Goal: Find contact information: Find contact information

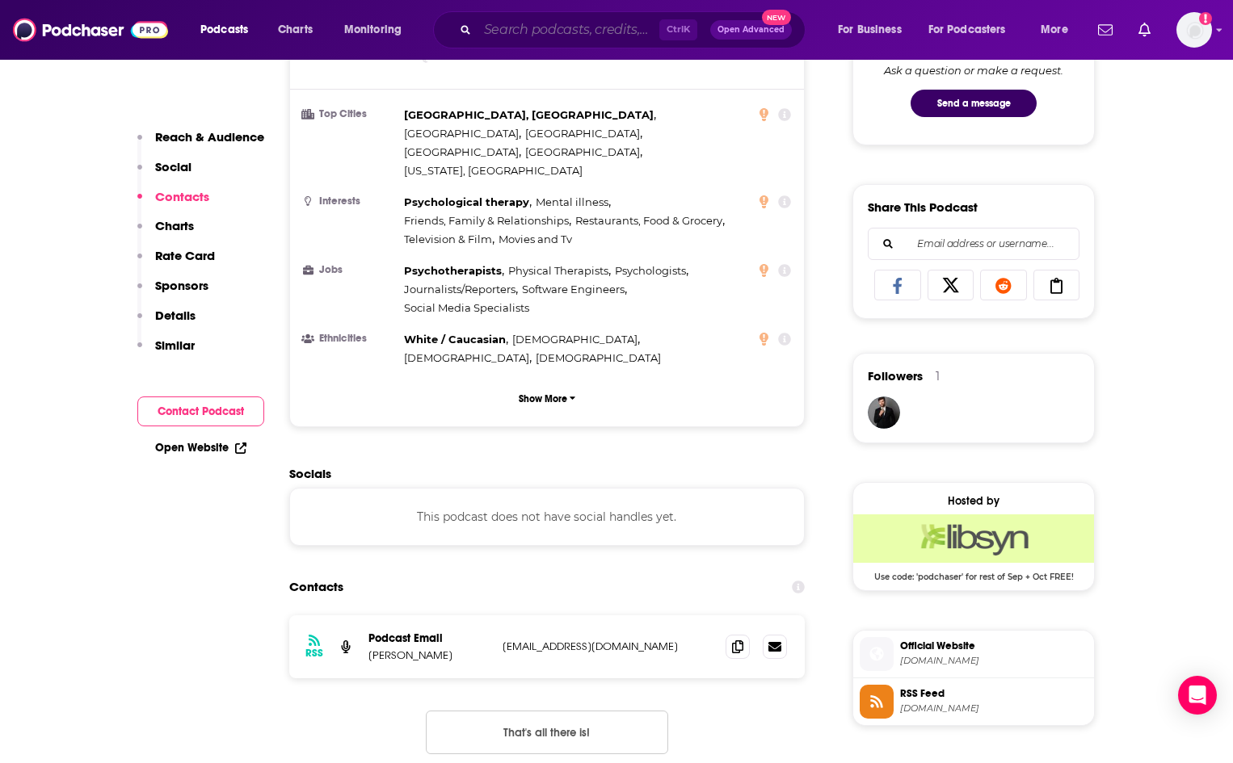
click at [511, 28] on input "Search podcasts, credits, & more..." at bounding box center [568, 30] width 182 height 26
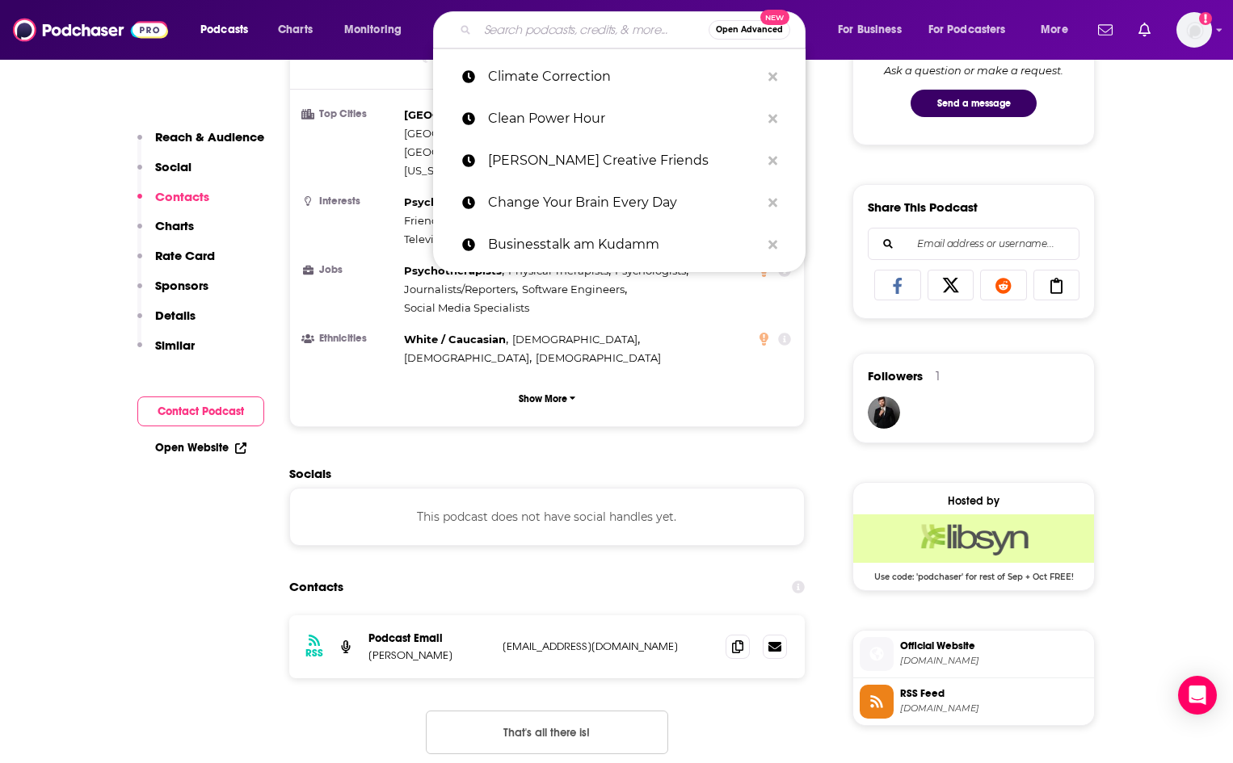
type input "v"
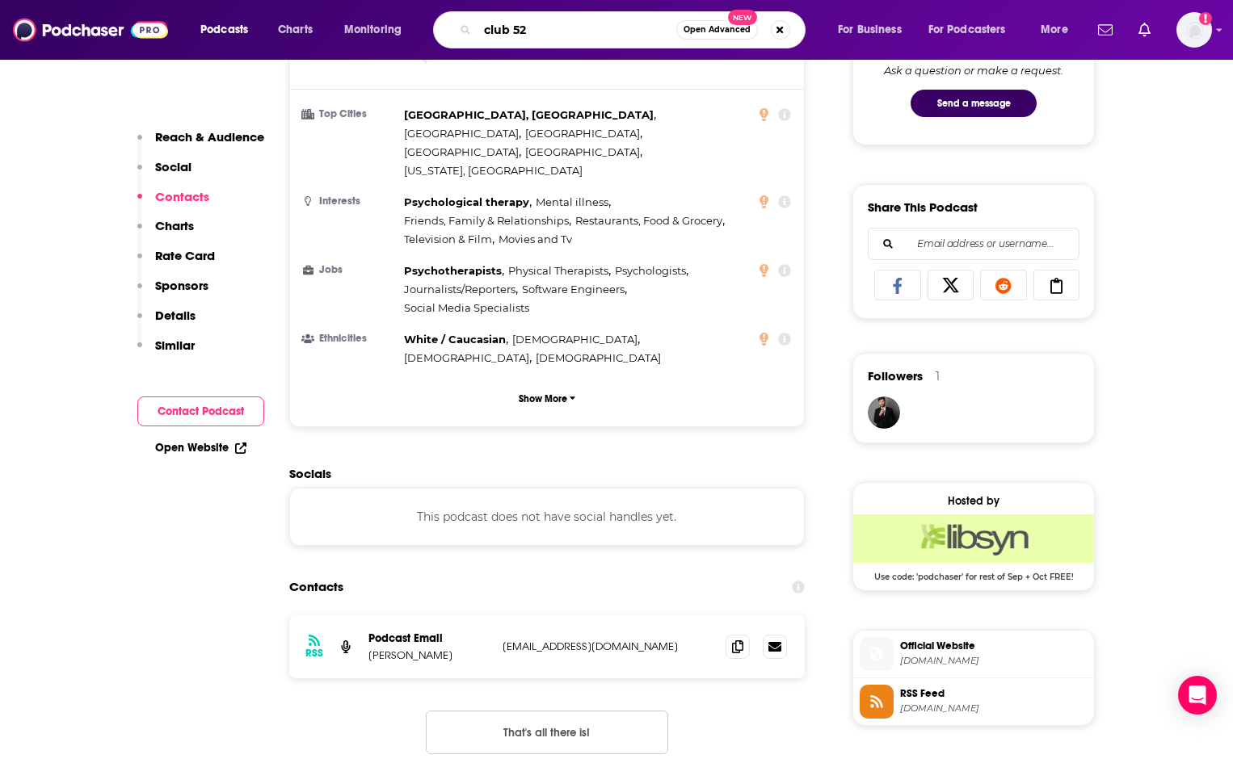
type input "club 520"
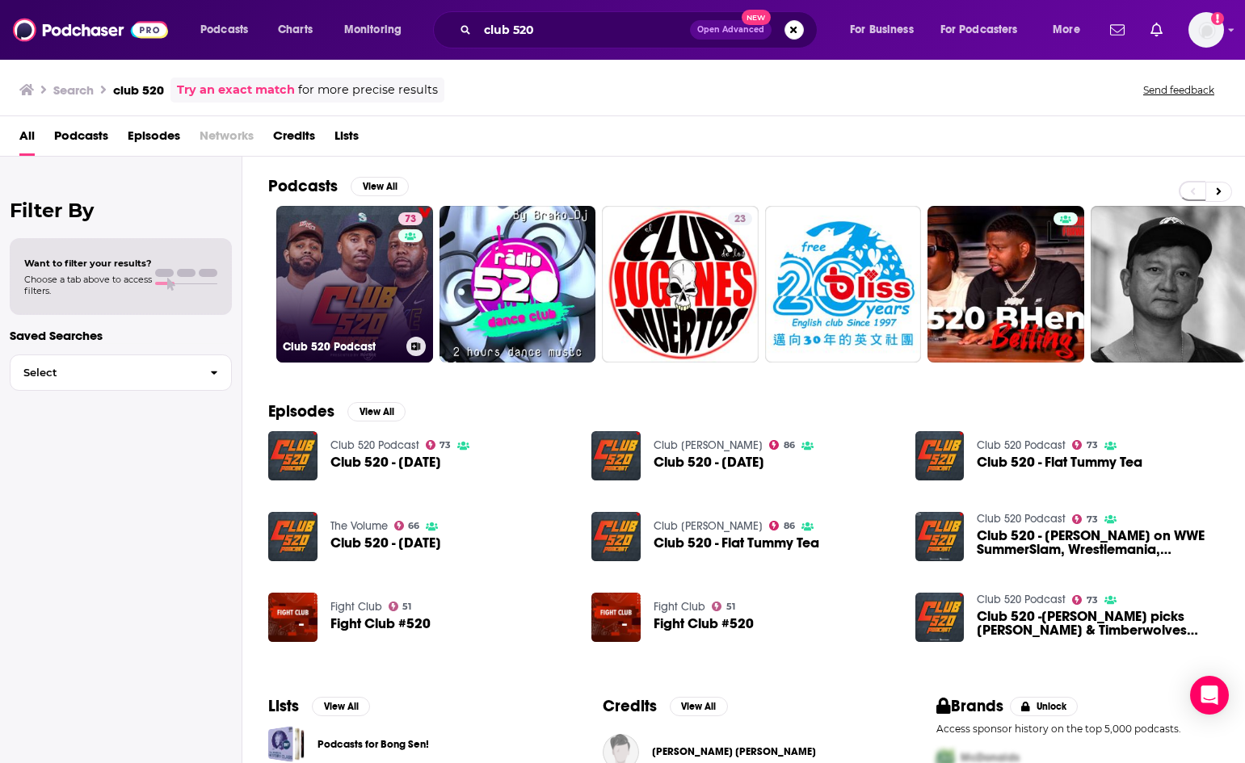
click at [337, 317] on link "73 Club 520 Podcast" at bounding box center [354, 284] width 157 height 157
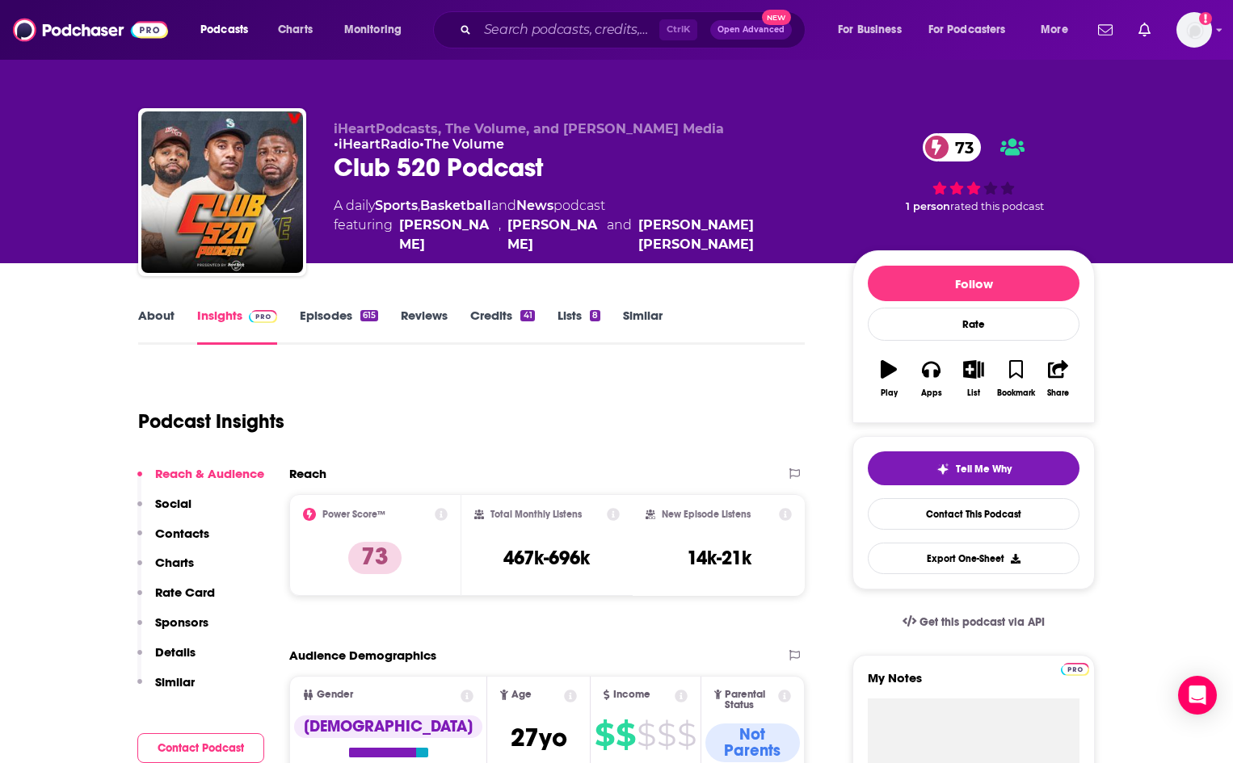
click at [193, 528] on p "Contacts" at bounding box center [182, 533] width 54 height 15
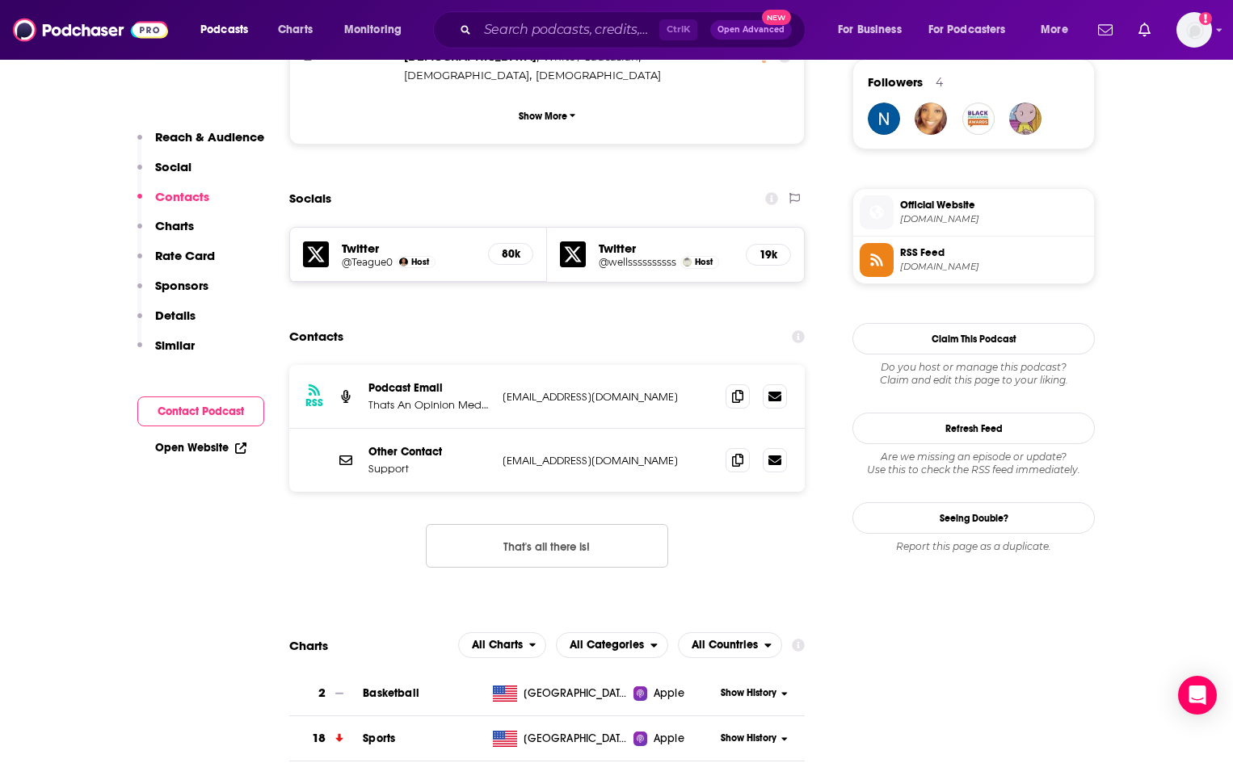
scroll to position [1184, 0]
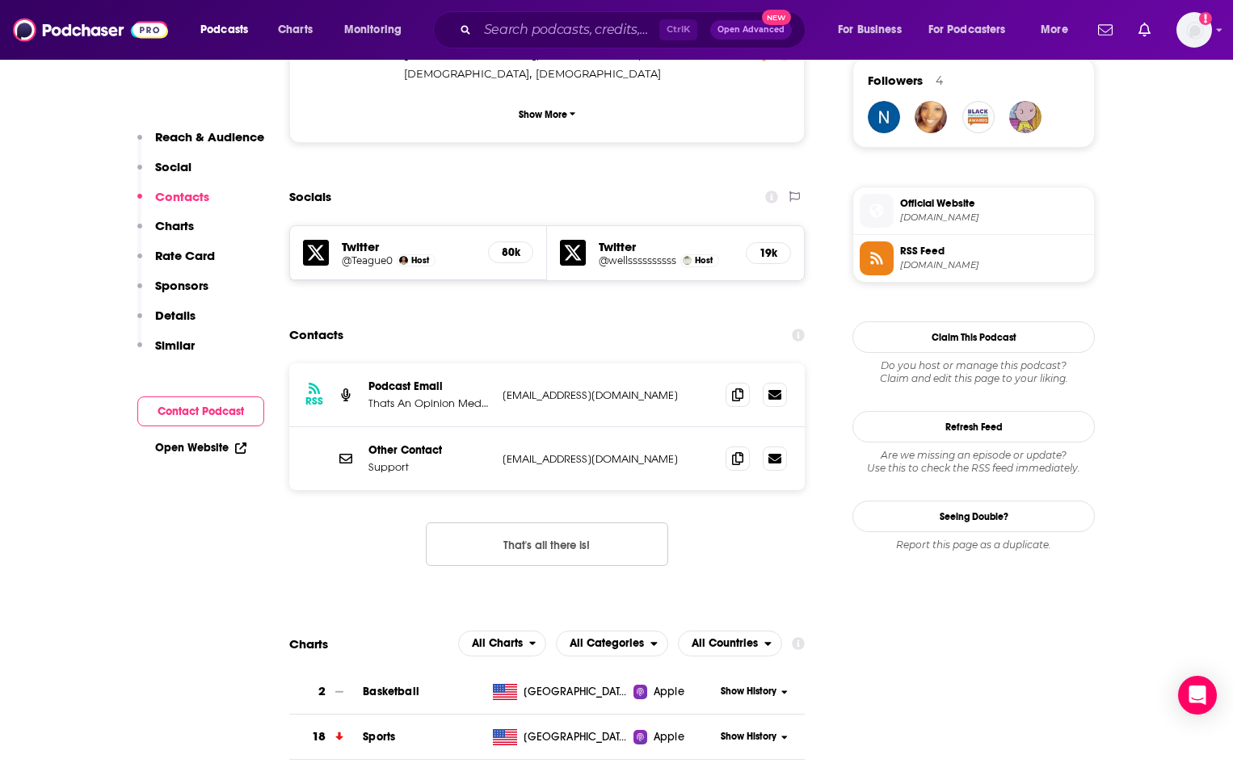
click at [202, 440] on div "Open Website" at bounding box center [200, 448] width 127 height 30
click at [519, 27] on input "Search podcasts, credits, & more..." at bounding box center [568, 30] width 182 height 26
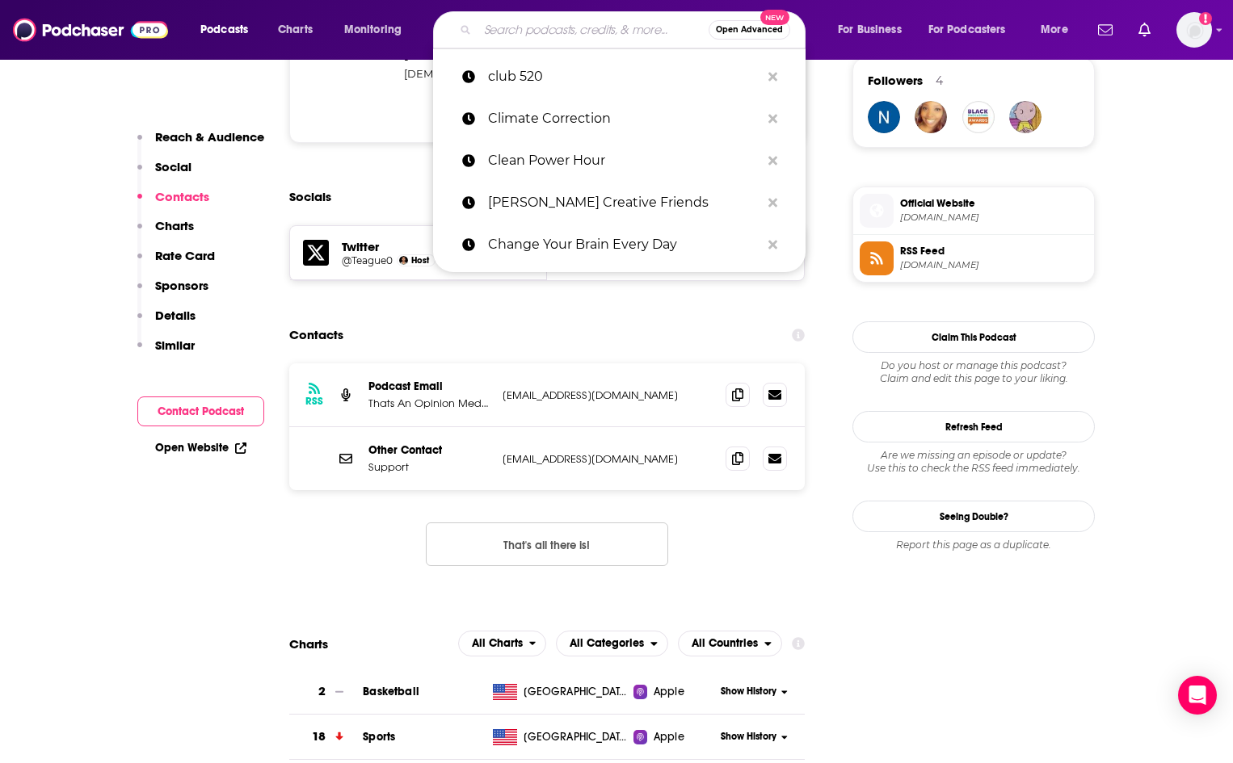
paste input "Coffee with Developers"
type input "Coffee with Developers"
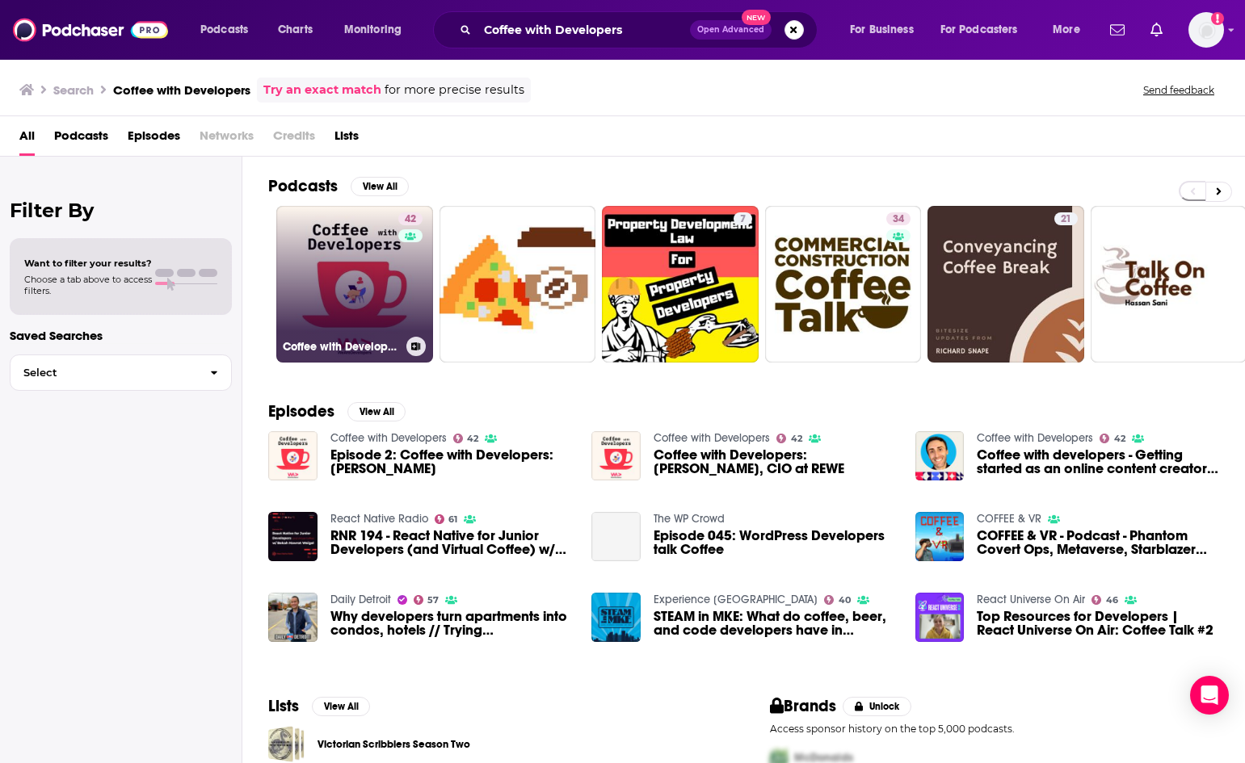
click at [342, 298] on link "42 Coffee with Developers" at bounding box center [354, 284] width 157 height 157
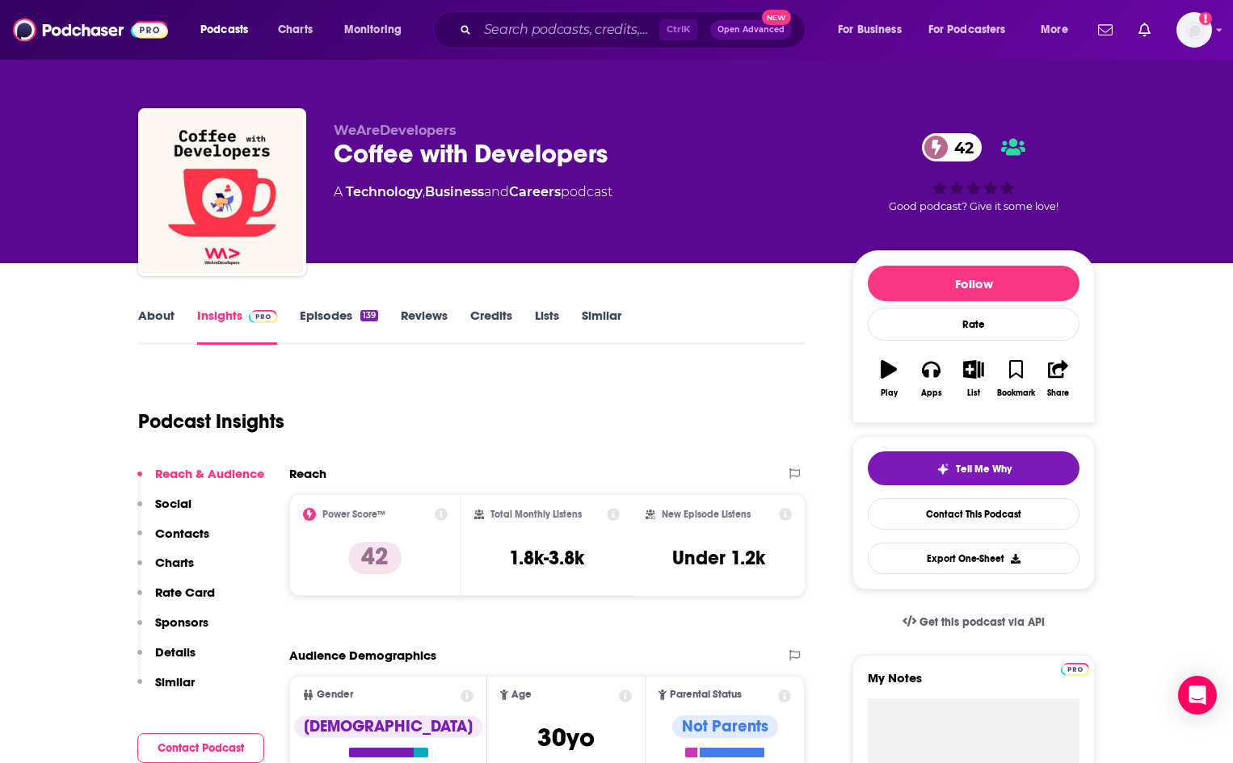
click at [179, 530] on p "Contacts" at bounding box center [182, 533] width 54 height 15
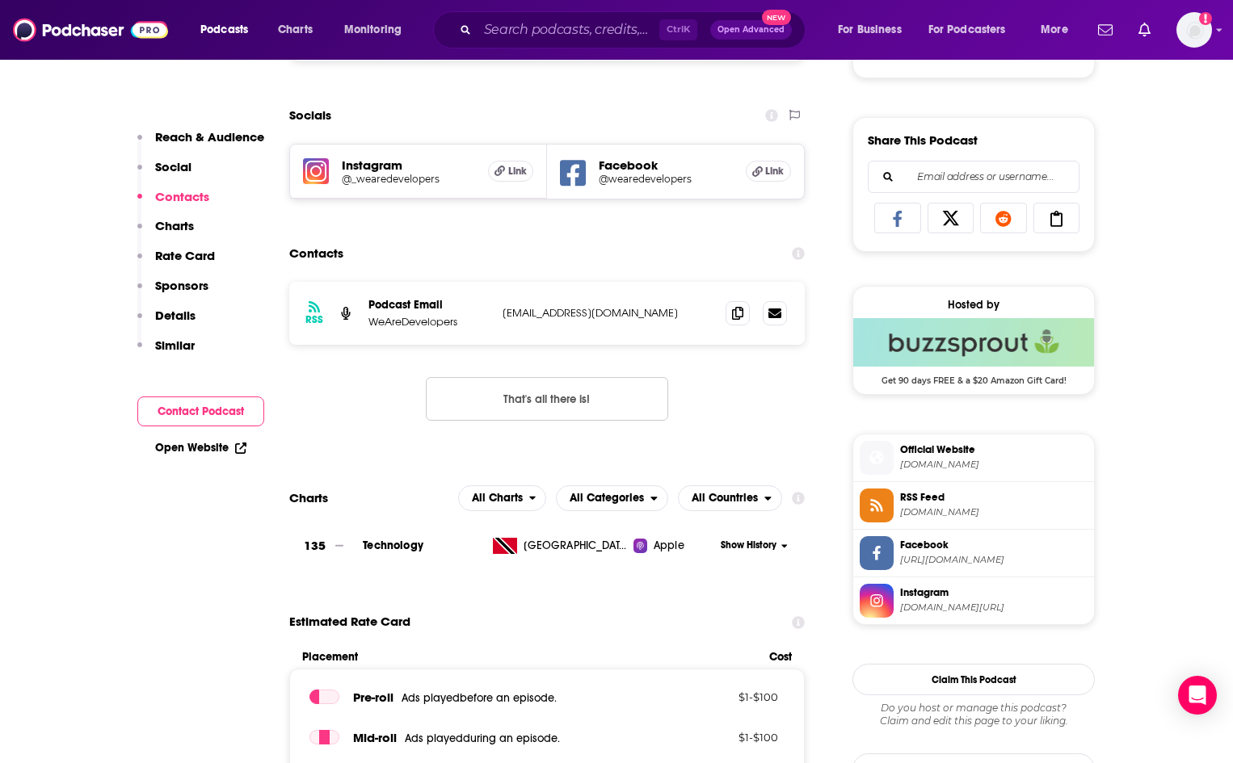
scroll to position [969, 0]
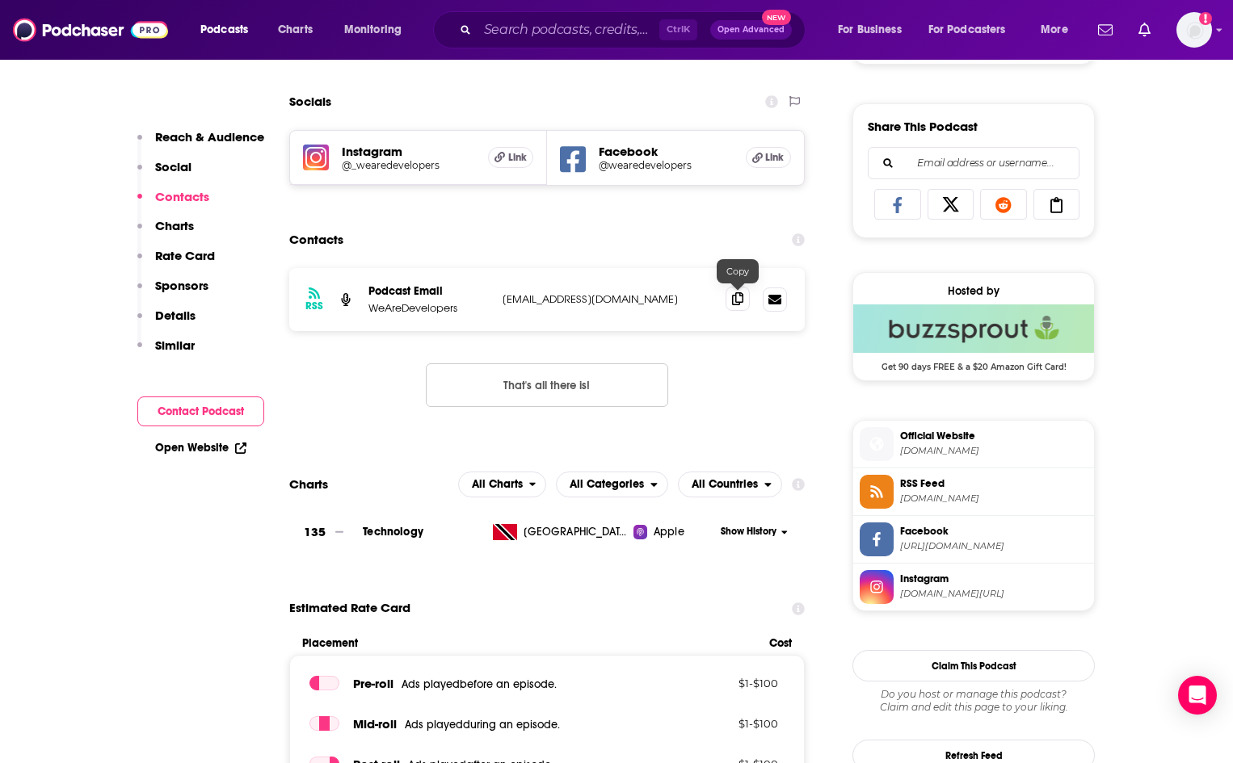
click at [736, 297] on icon at bounding box center [737, 298] width 11 height 13
click at [738, 296] on icon at bounding box center [737, 298] width 11 height 13
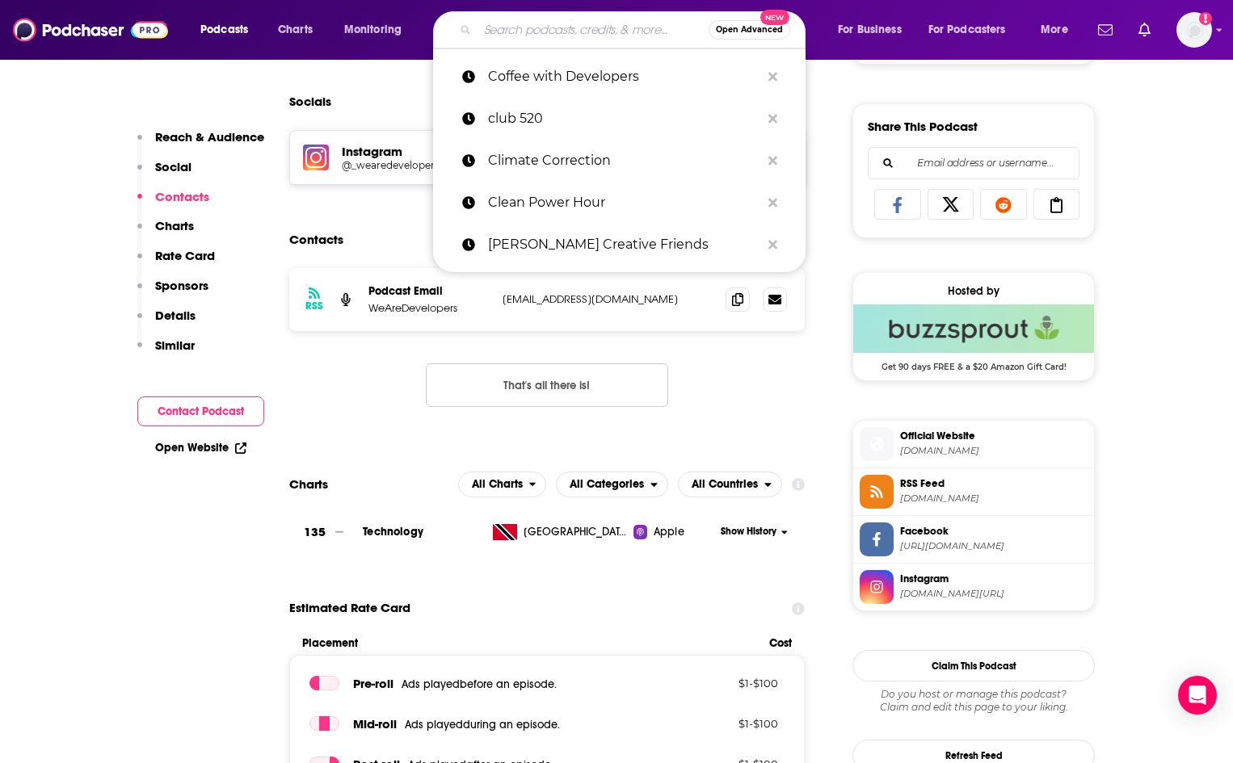
click at [533, 30] on input "Search podcasts, credits, & more..." at bounding box center [592, 30] width 231 height 26
paste input "Crazy Good Aging"
type input "Crazy Good Aging"
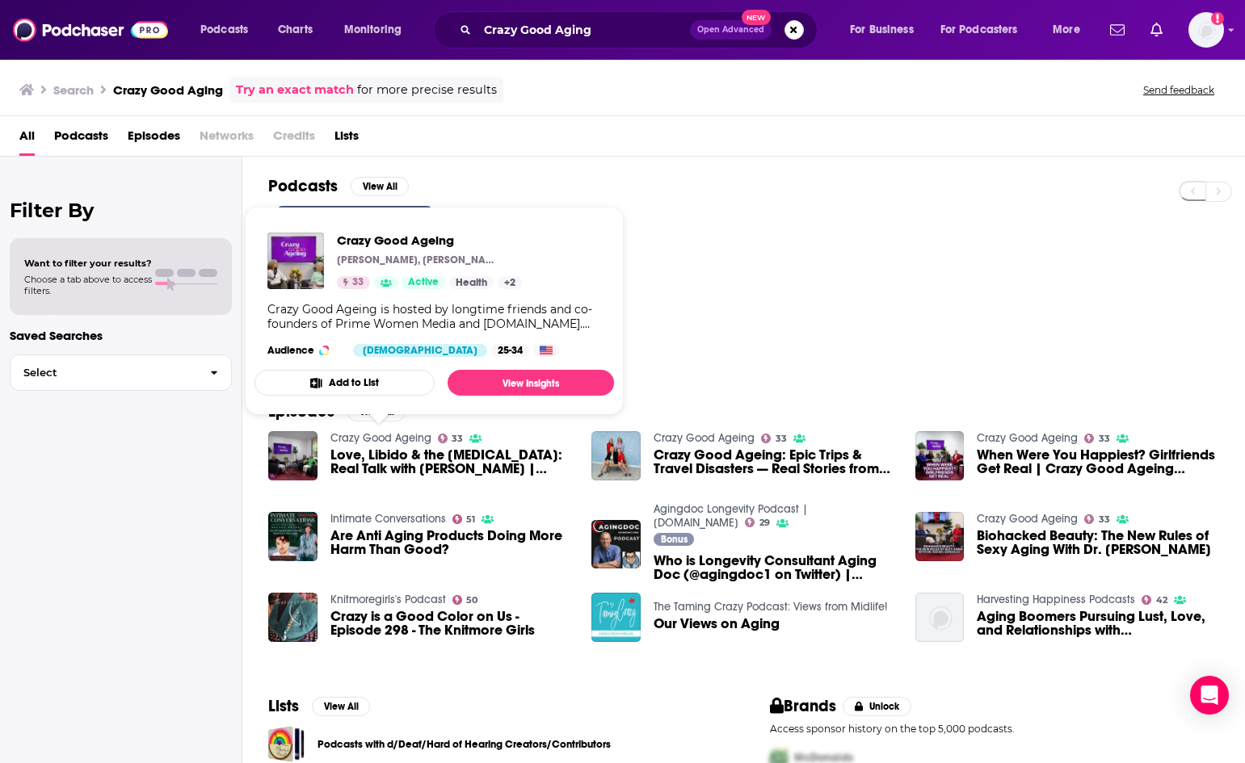
click at [374, 437] on link "Crazy Good Ageing" at bounding box center [380, 438] width 101 height 14
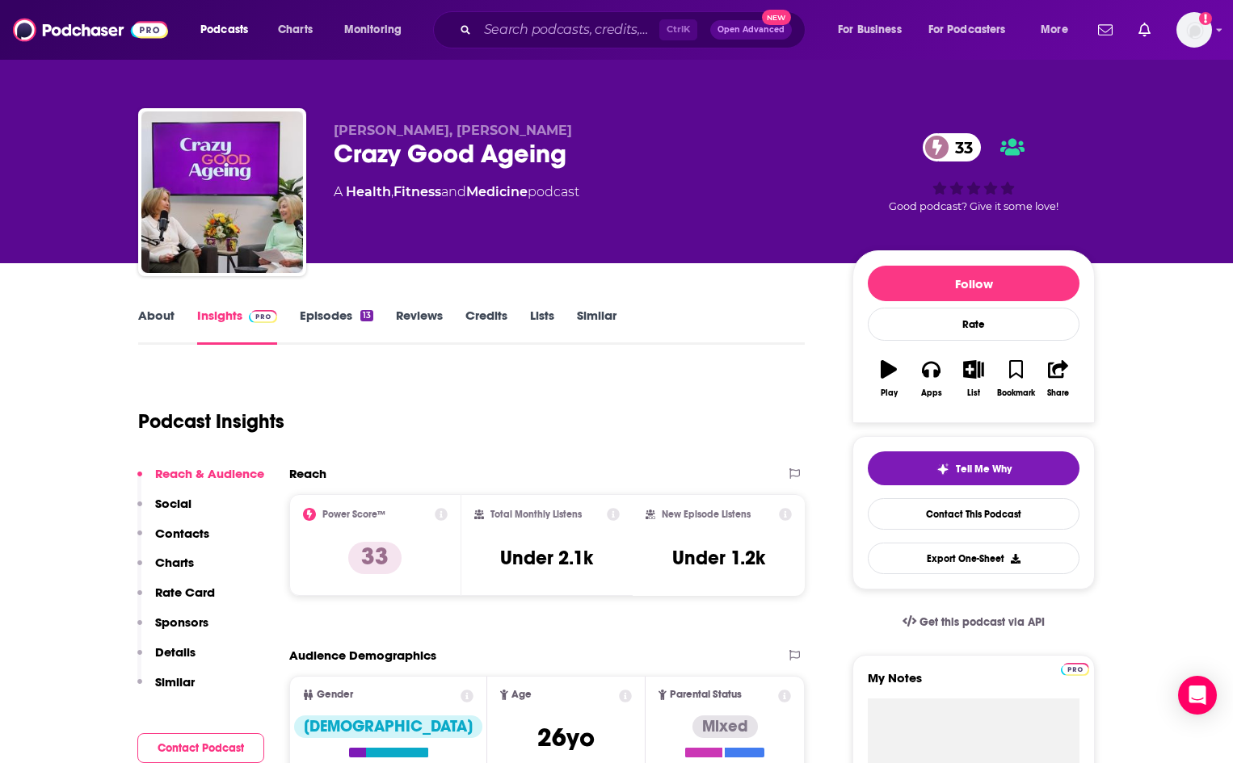
click at [183, 530] on p "Contacts" at bounding box center [182, 533] width 54 height 15
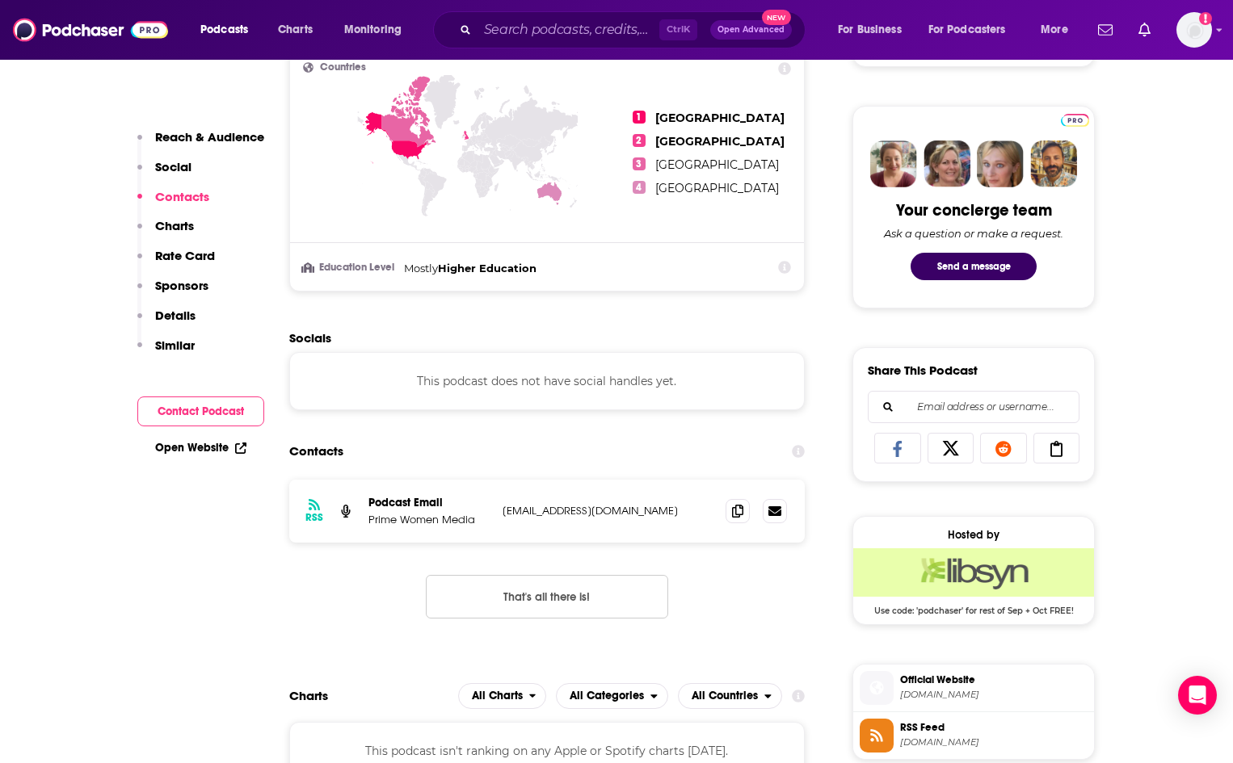
scroll to position [937, 0]
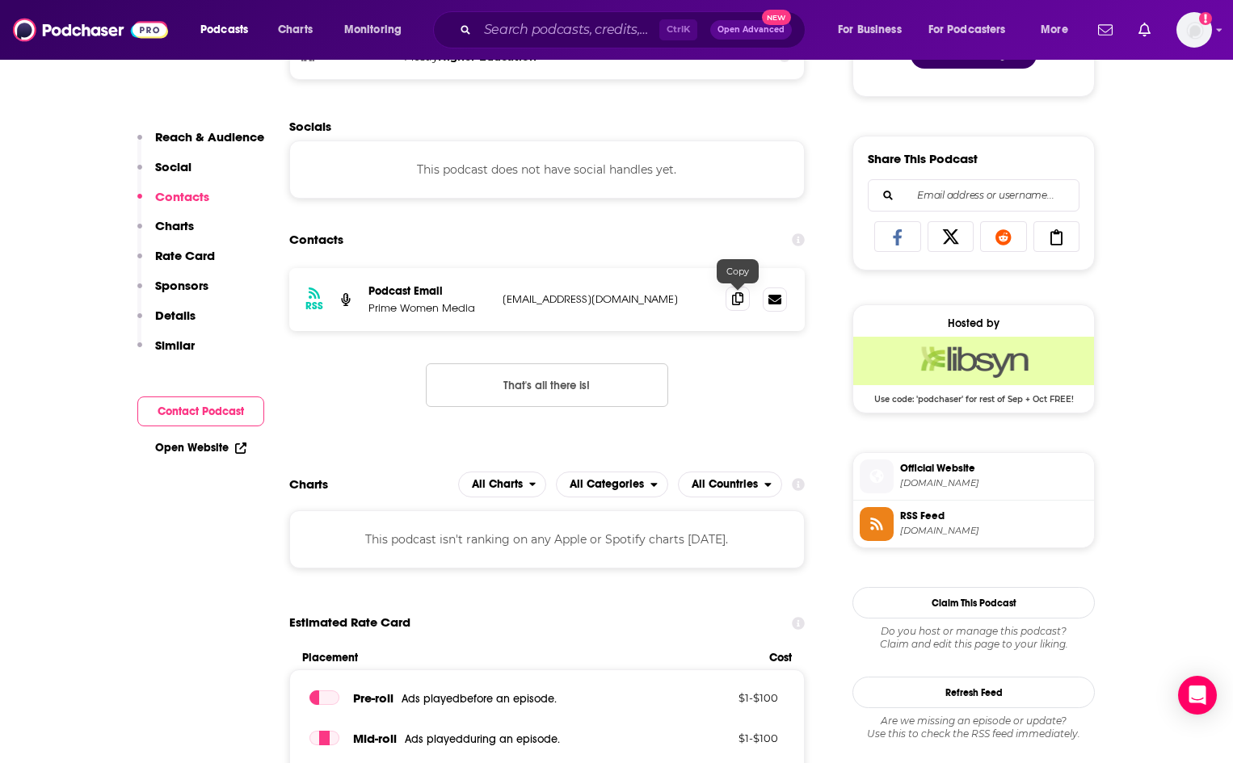
click at [742, 296] on icon at bounding box center [737, 298] width 11 height 13
click at [529, 33] on input "Search podcasts, credits, & more..." at bounding box center [568, 30] width 182 height 26
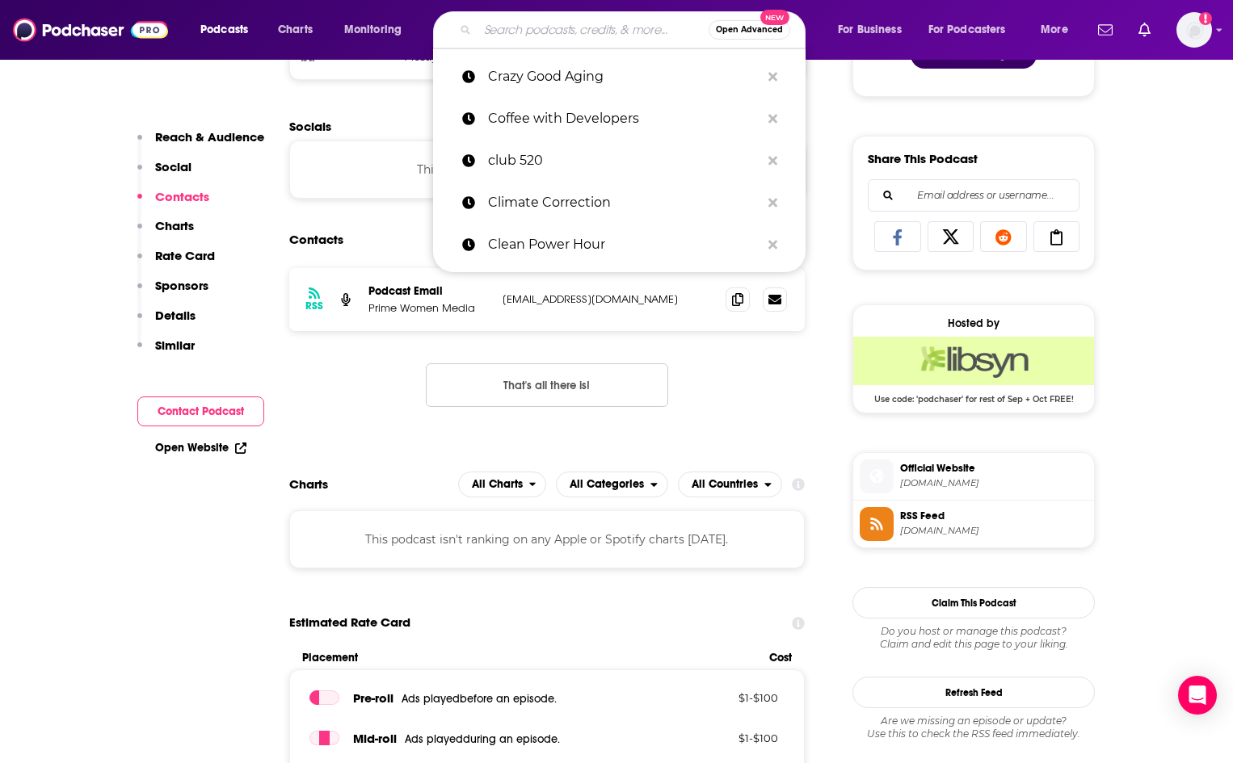
paste input "Crime Junkie"
type input "Crime Junkie"
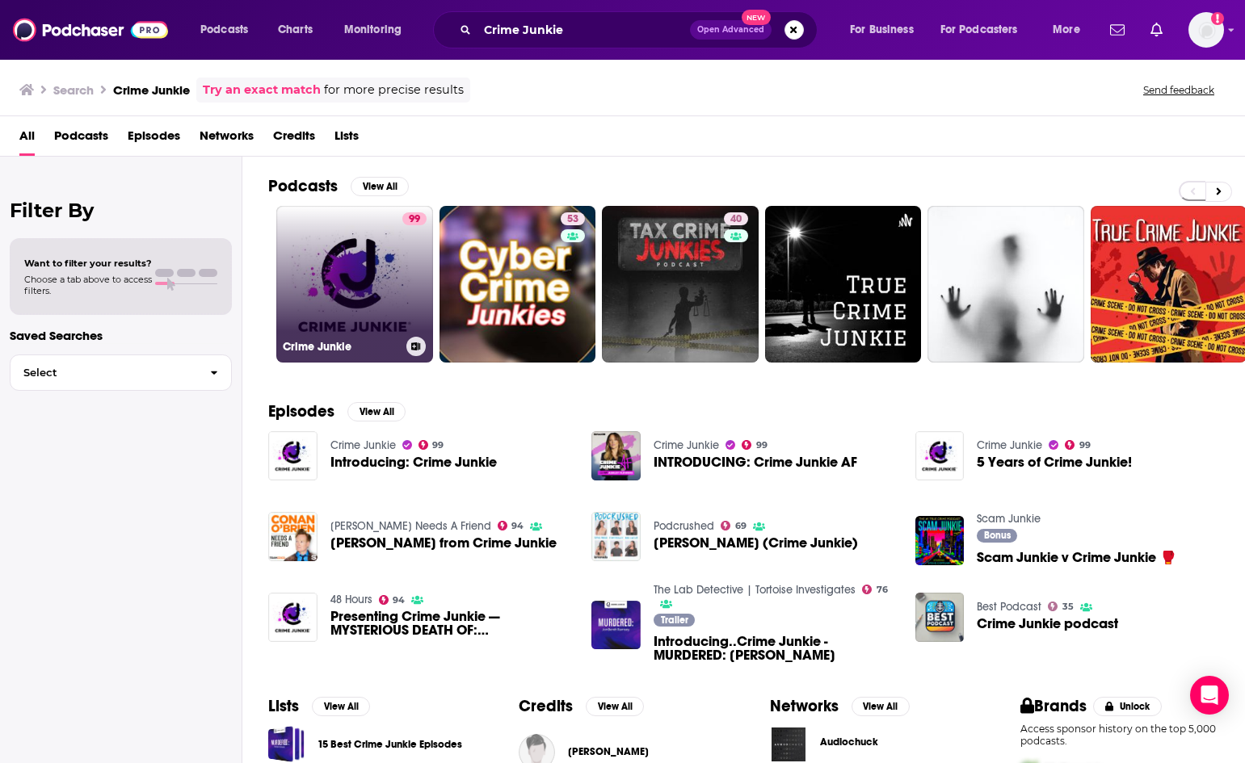
click at [301, 297] on link "99 Crime Junkie" at bounding box center [354, 284] width 157 height 157
